Goal: Information Seeking & Learning: Check status

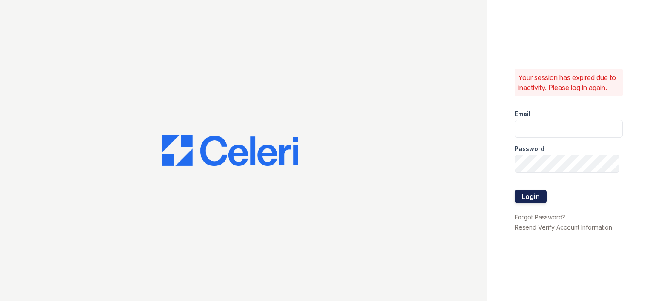
type input "[EMAIL_ADDRESS][DOMAIN_NAME]"
click at [526, 197] on button "Login" at bounding box center [531, 197] width 32 height 14
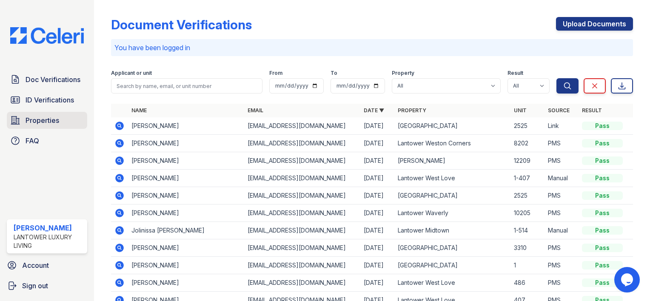
click at [44, 122] on span "Properties" at bounding box center [43, 120] width 34 height 10
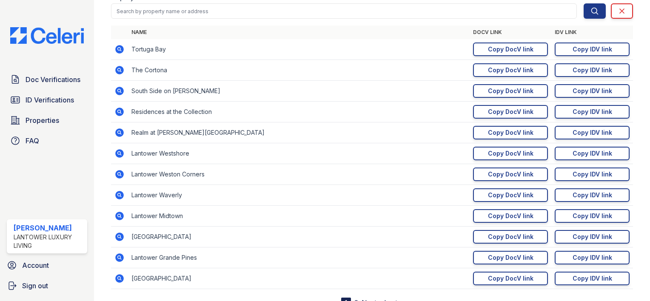
scroll to position [126, 0]
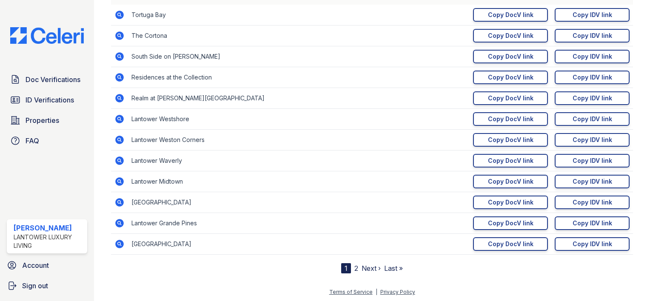
click at [354, 268] on link "2" at bounding box center [356, 268] width 4 height 9
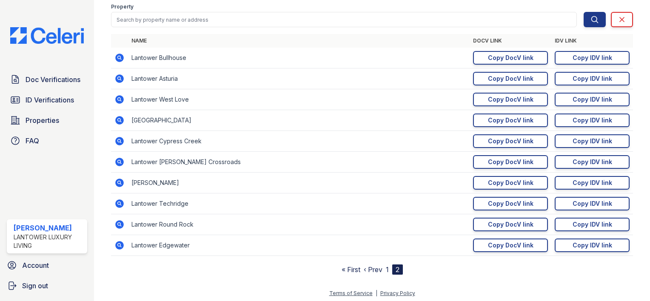
scroll to position [83, 0]
click at [371, 268] on link "‹ Prev" at bounding box center [373, 269] width 19 height 9
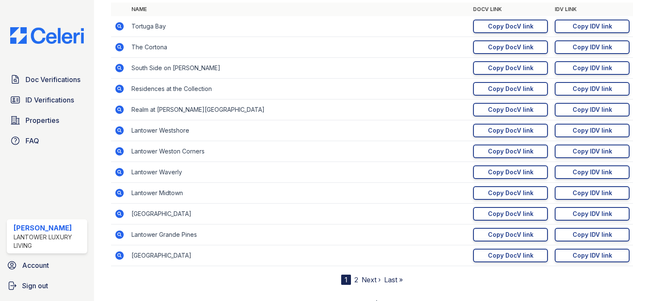
scroll to position [115, 0]
click at [374, 280] on link "Next ›" at bounding box center [370, 279] width 19 height 9
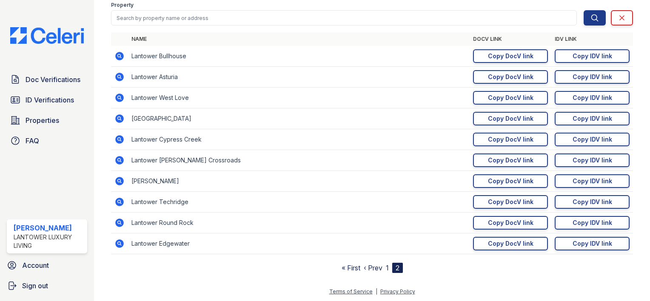
scroll to position [85, 0]
click at [565, 225] on link "Copy IDV link Copy link" at bounding box center [592, 223] width 75 height 14
click at [572, 223] on div "Copy IDV link" at bounding box center [592, 223] width 40 height 9
click at [54, 80] on span "Doc Verifications" at bounding box center [53, 79] width 55 height 10
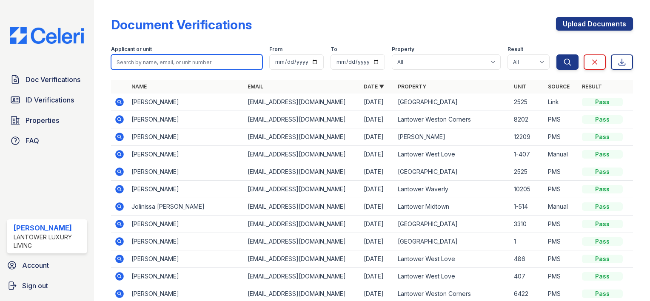
click at [167, 62] on input "search" at bounding box center [186, 61] width 151 height 15
type input "chinelo"
click at [556, 54] on button "Search" at bounding box center [567, 61] width 22 height 15
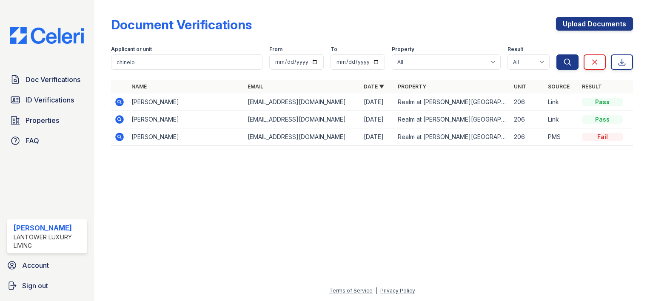
click at [119, 104] on icon at bounding box center [119, 102] width 9 height 9
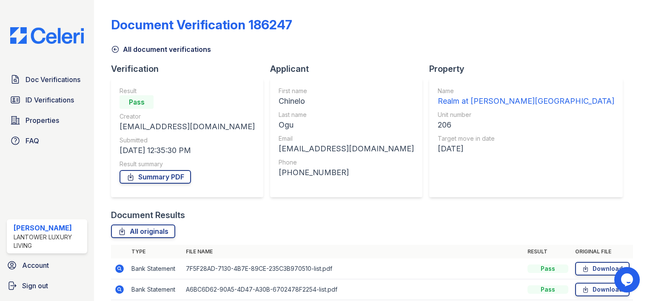
scroll to position [119, 0]
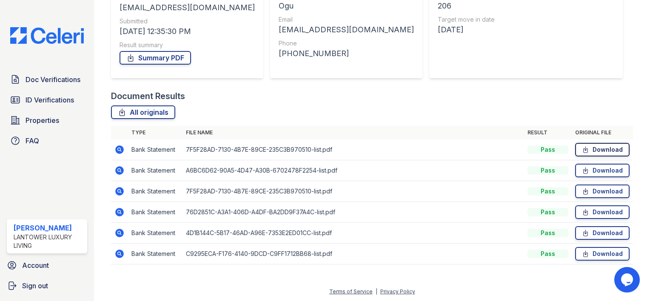
click at [587, 153] on link "Download" at bounding box center [602, 150] width 54 height 14
click at [619, 172] on link "Download" at bounding box center [602, 171] width 54 height 14
click at [615, 190] on link "Download" at bounding box center [602, 192] width 54 height 14
click at [615, 214] on link "Download" at bounding box center [602, 212] width 54 height 14
click at [609, 233] on link "Download" at bounding box center [602, 233] width 54 height 14
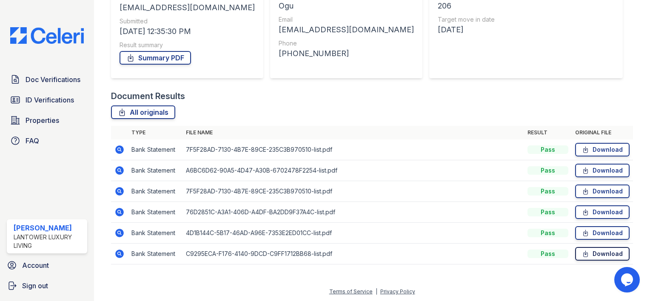
click at [609, 257] on link "Download" at bounding box center [602, 254] width 54 height 14
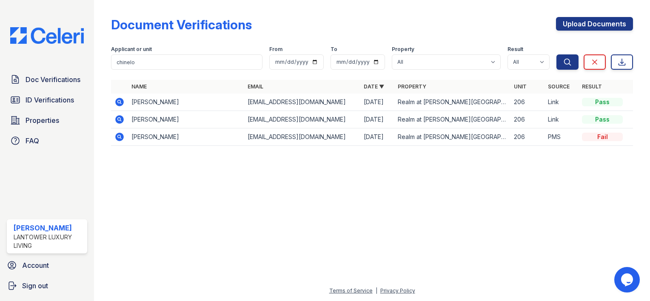
click at [119, 119] on icon at bounding box center [119, 119] width 2 height 2
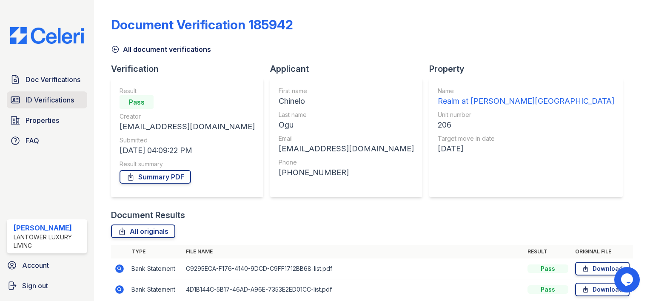
click at [36, 98] on span "ID Verifications" at bounding box center [50, 100] width 48 height 10
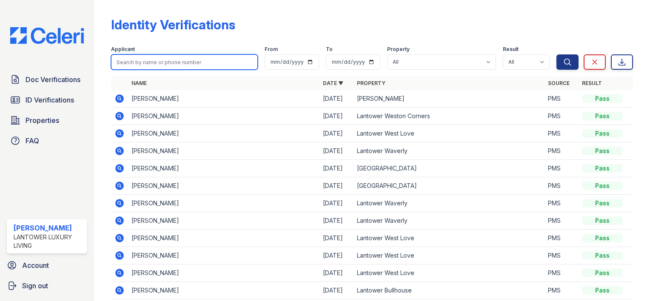
click at [146, 61] on input "search" at bounding box center [184, 61] width 147 height 15
type input "[PERSON_NAME]"
click at [556, 54] on button "Search" at bounding box center [567, 61] width 22 height 15
